Goal: Information Seeking & Learning: Understand process/instructions

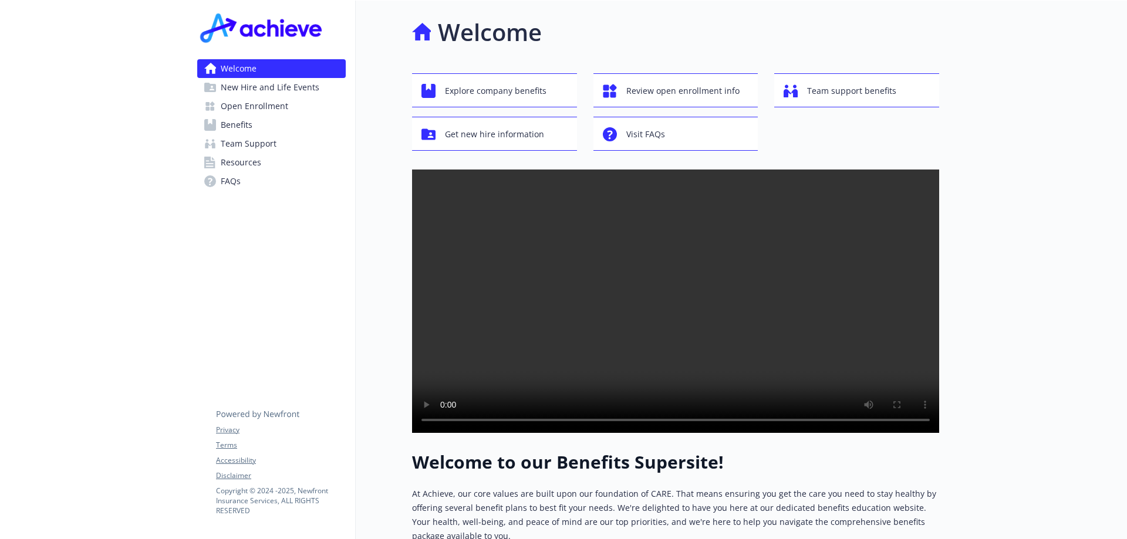
click at [276, 82] on span "New Hire and Life Events" at bounding box center [270, 87] width 99 height 19
